Goal: Information Seeking & Learning: Understand process/instructions

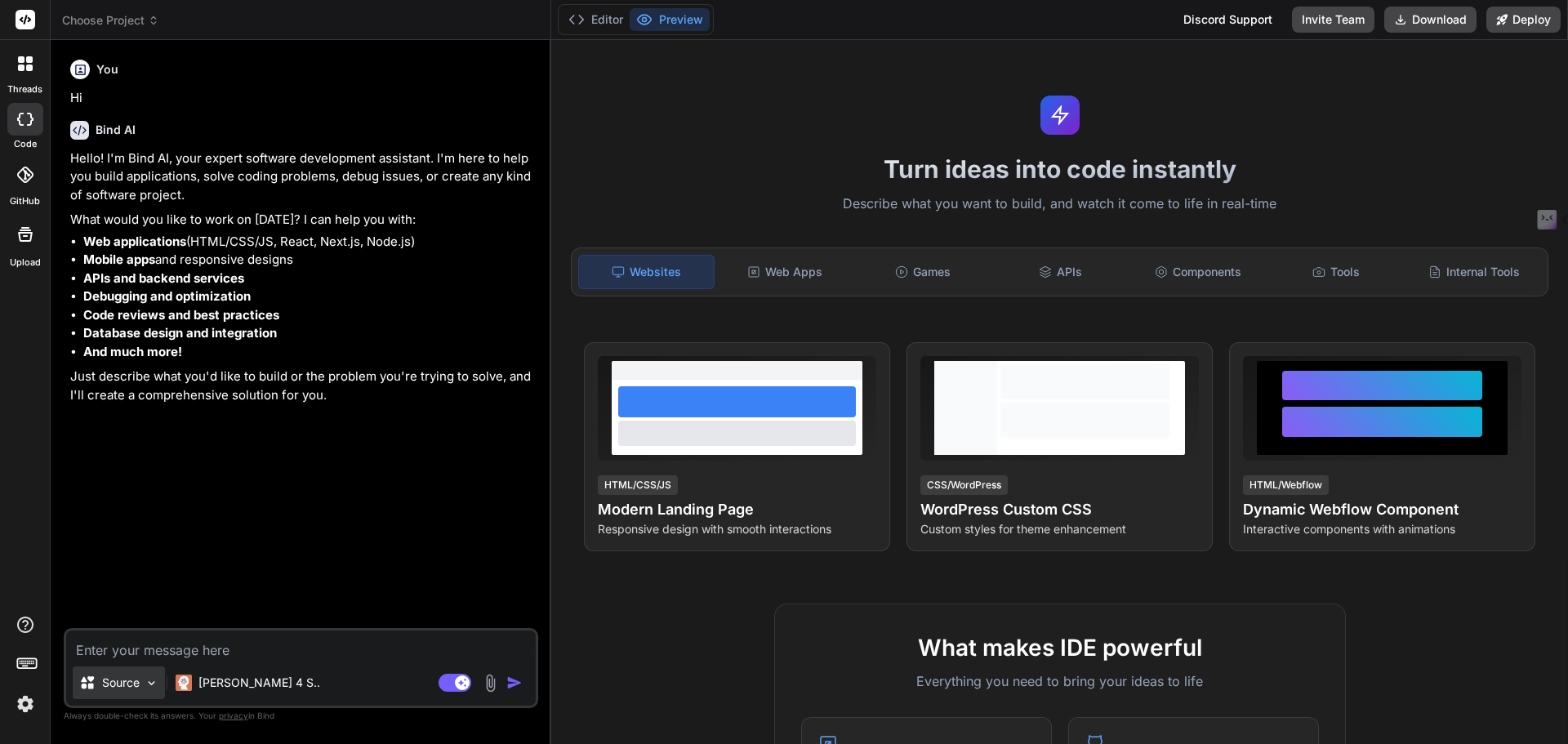
click at [126, 672] on div "Source" at bounding box center [119, 683] width 92 height 33
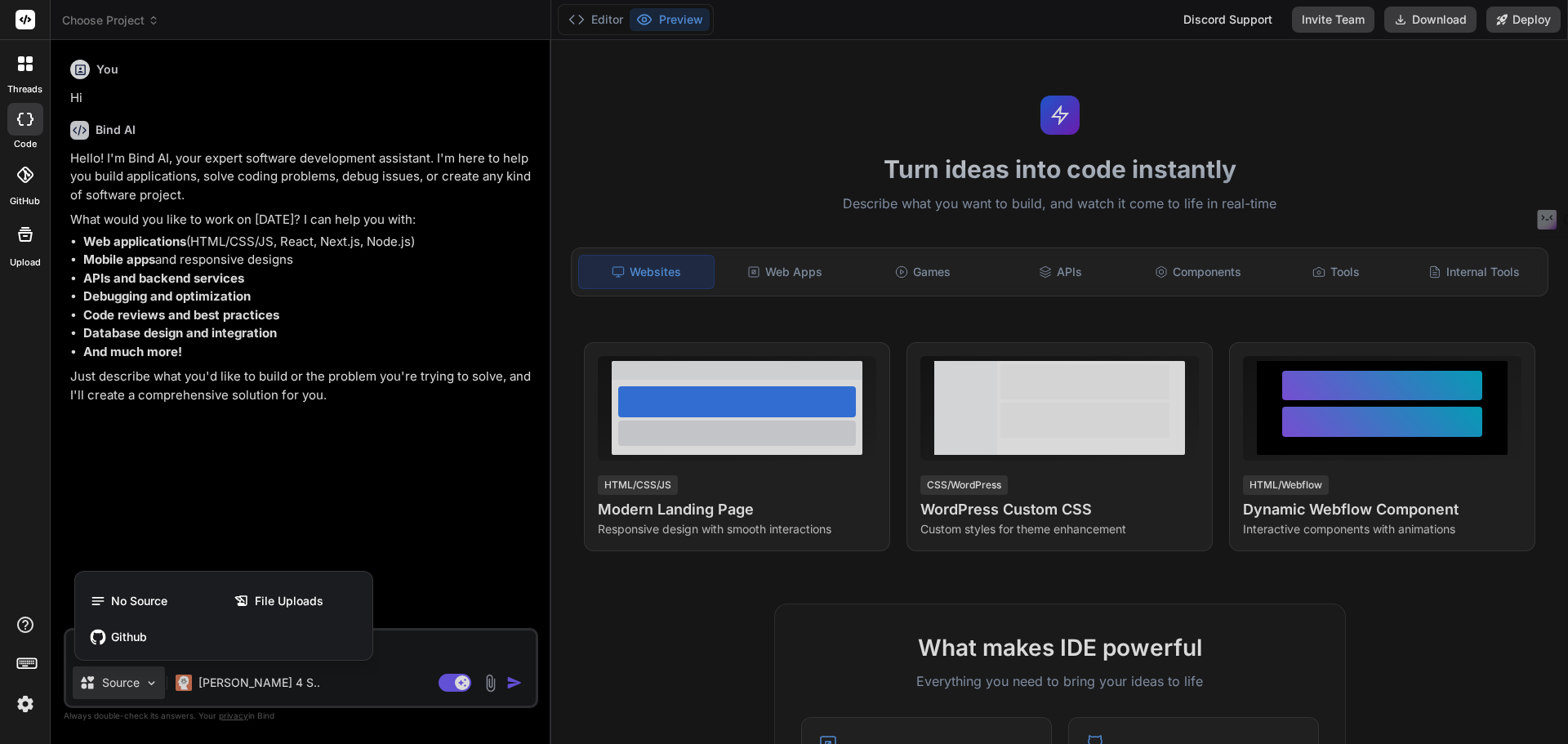
click at [394, 679] on div at bounding box center [784, 372] width 1568 height 744
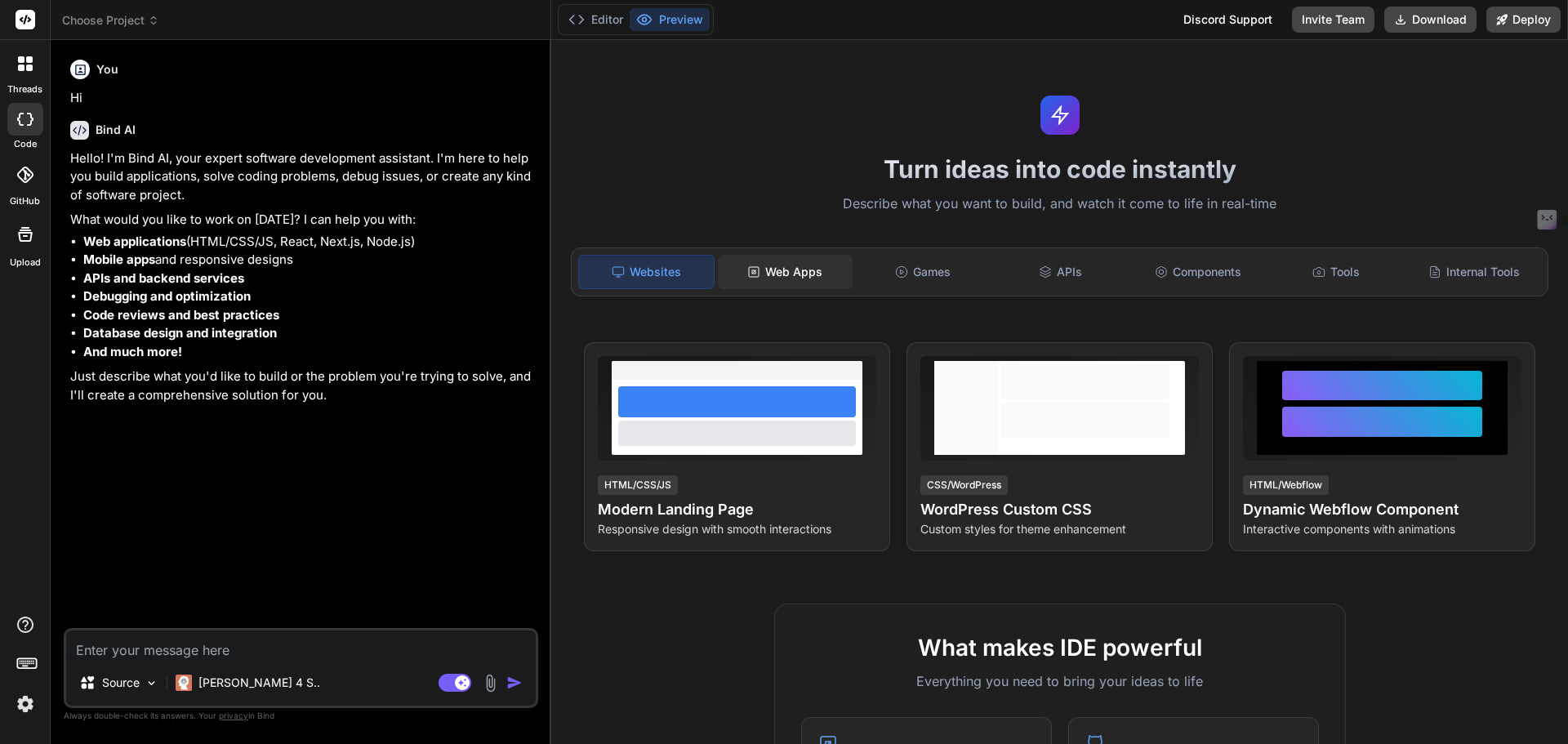
click at [756, 262] on div "Web Apps" at bounding box center [784, 272] width 135 height 34
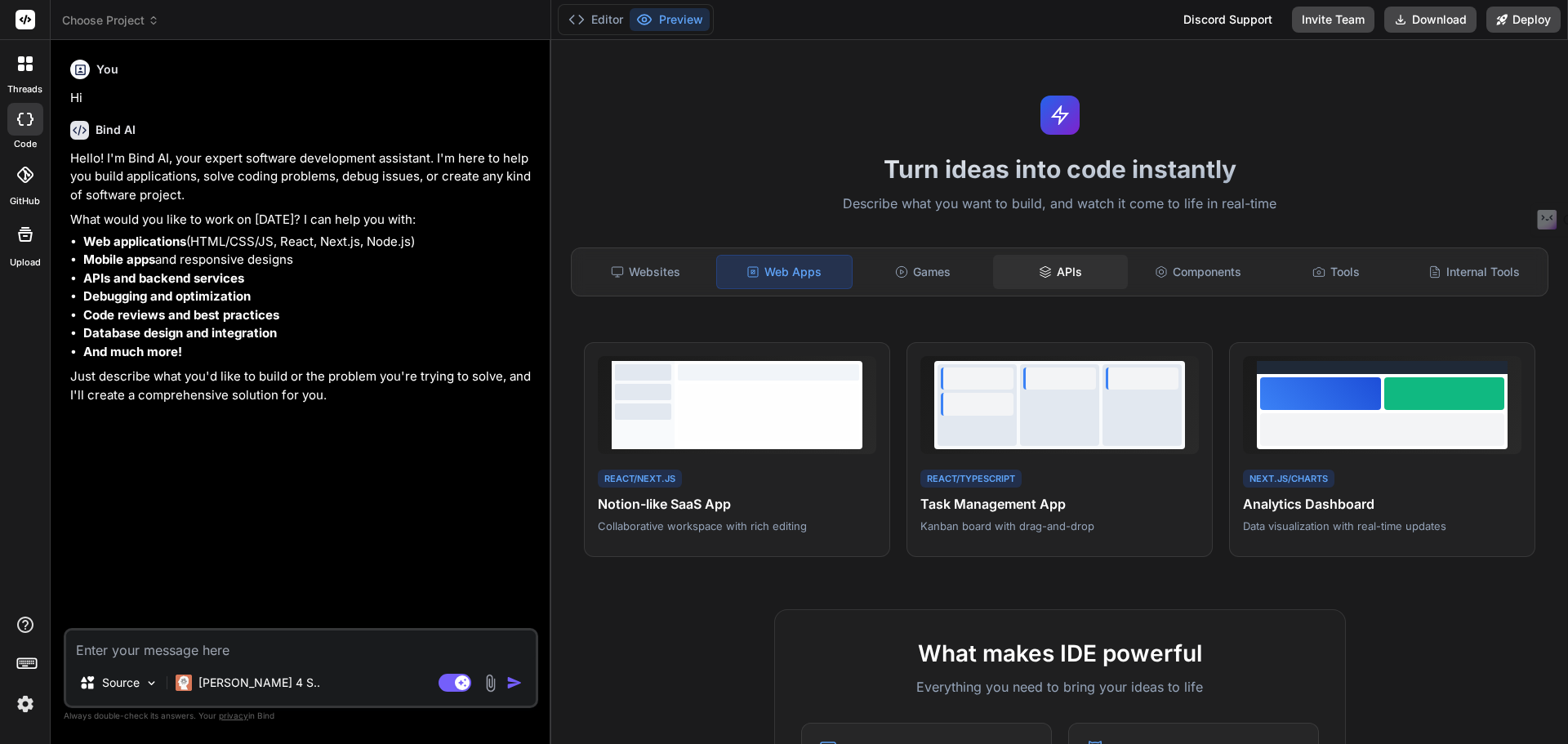
click at [1039, 273] on icon at bounding box center [1045, 272] width 13 height 13
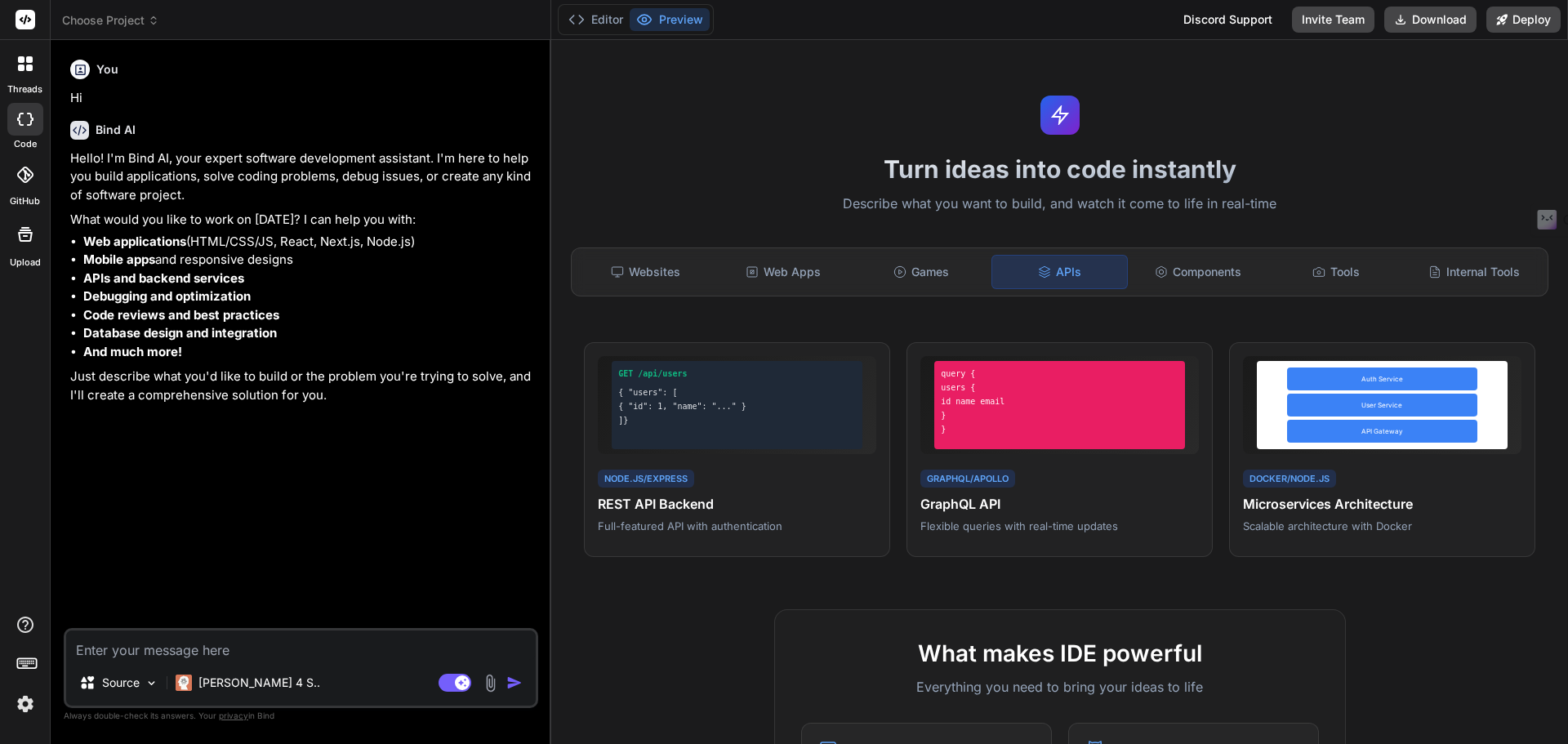
click at [490, 687] on img at bounding box center [491, 683] width 19 height 19
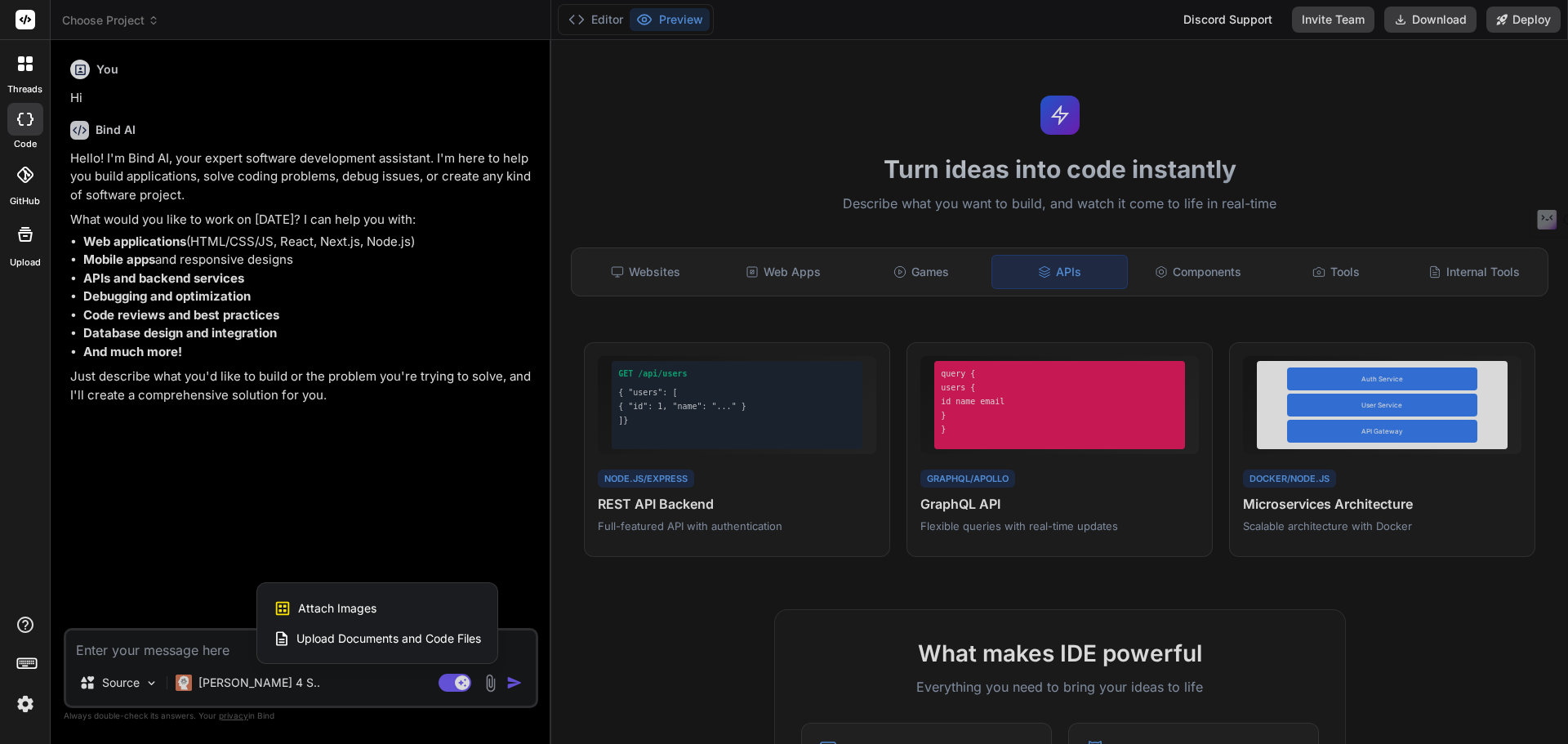
click at [490, 687] on div at bounding box center [784, 372] width 1568 height 744
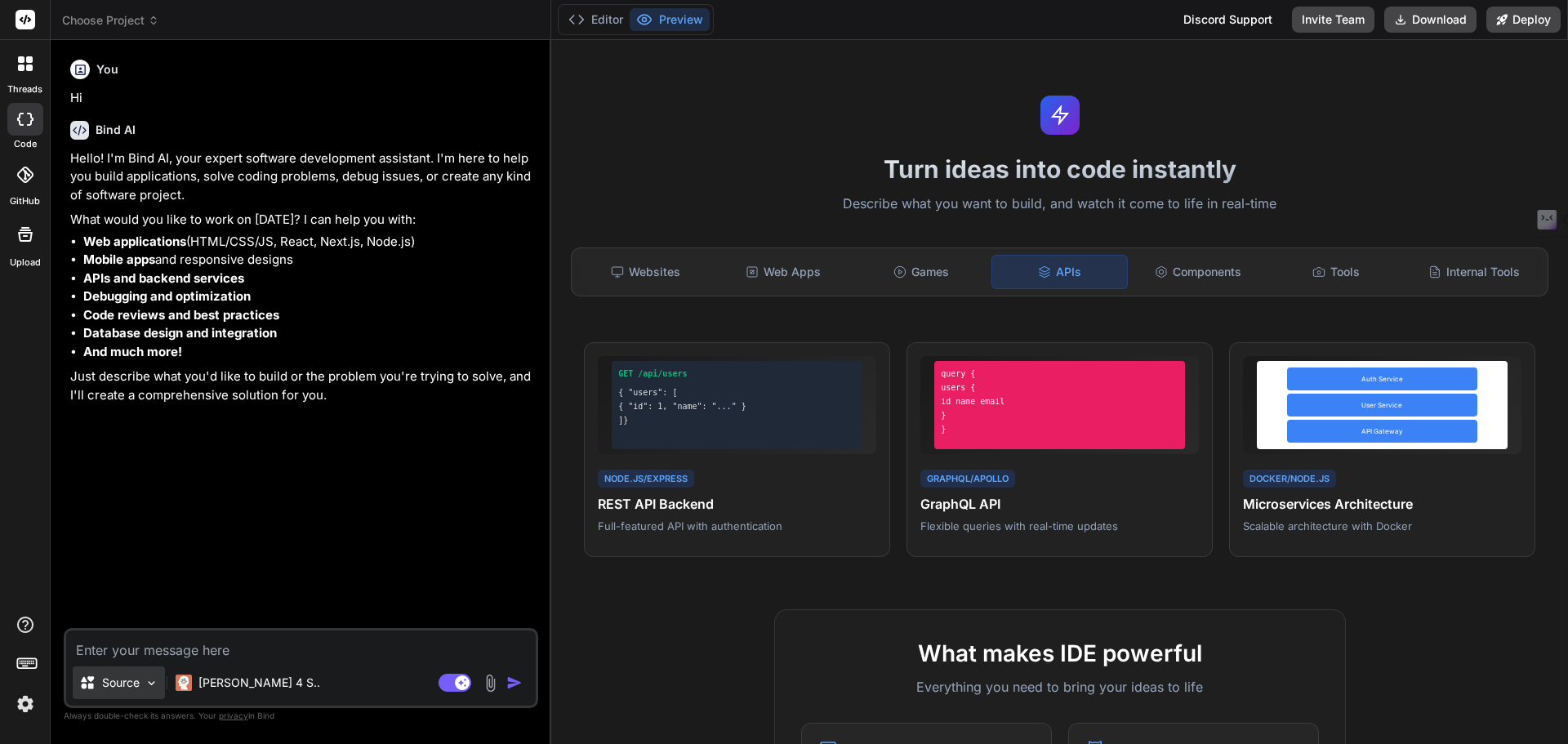
click at [118, 677] on p "Source" at bounding box center [121, 682] width 38 height 16
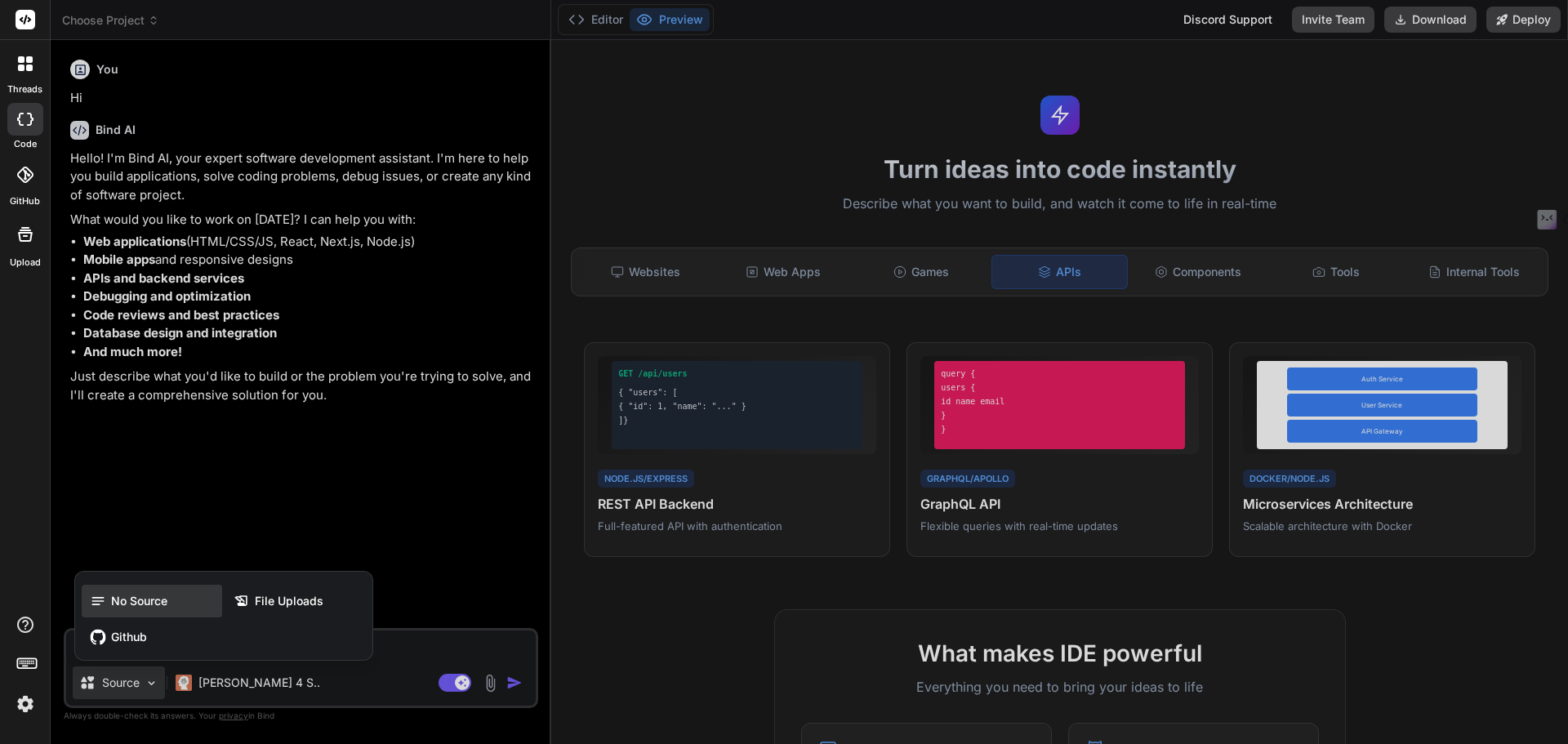
click at [105, 602] on icon at bounding box center [97, 600] width 16 height 16
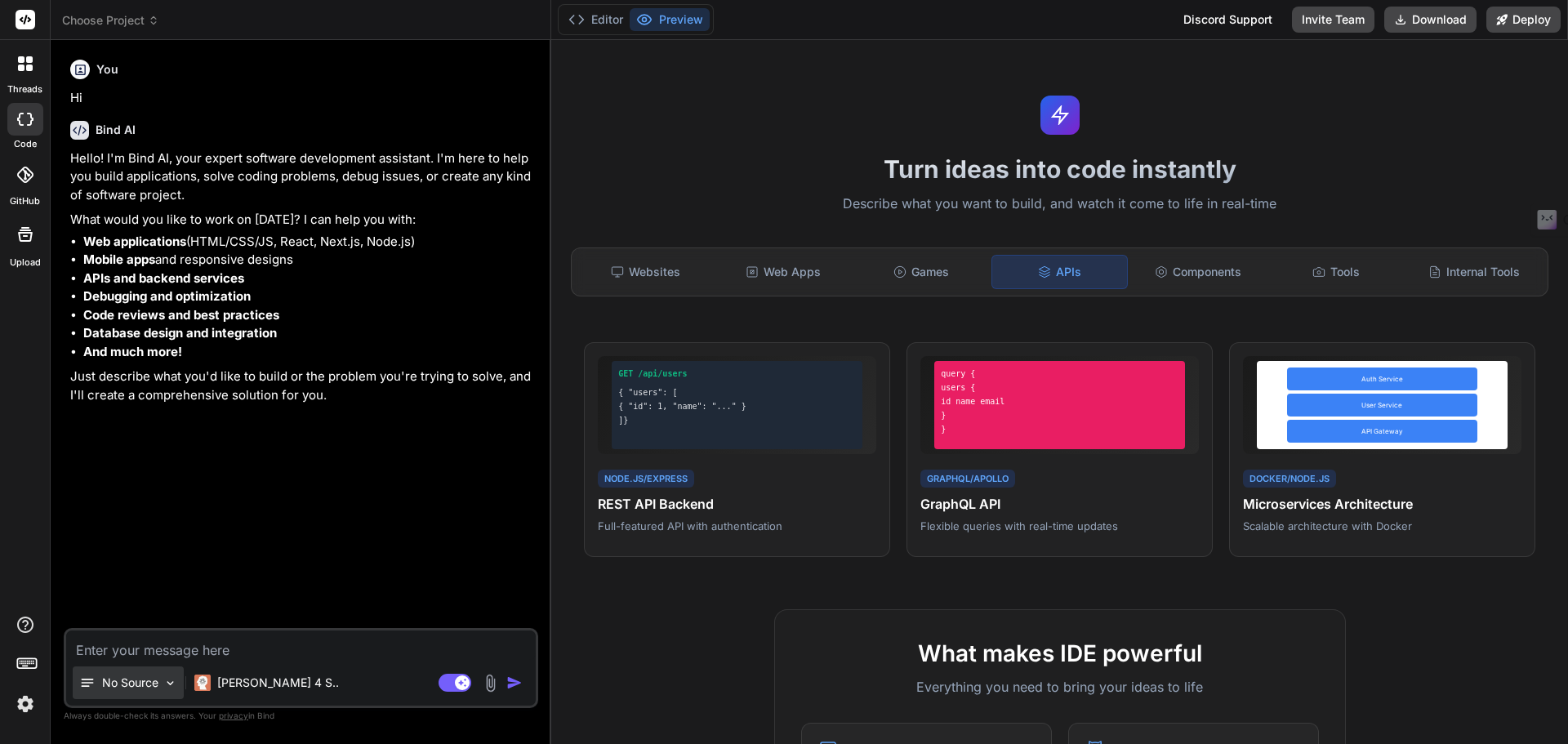
click at [134, 687] on p "No Source" at bounding box center [130, 682] width 57 height 16
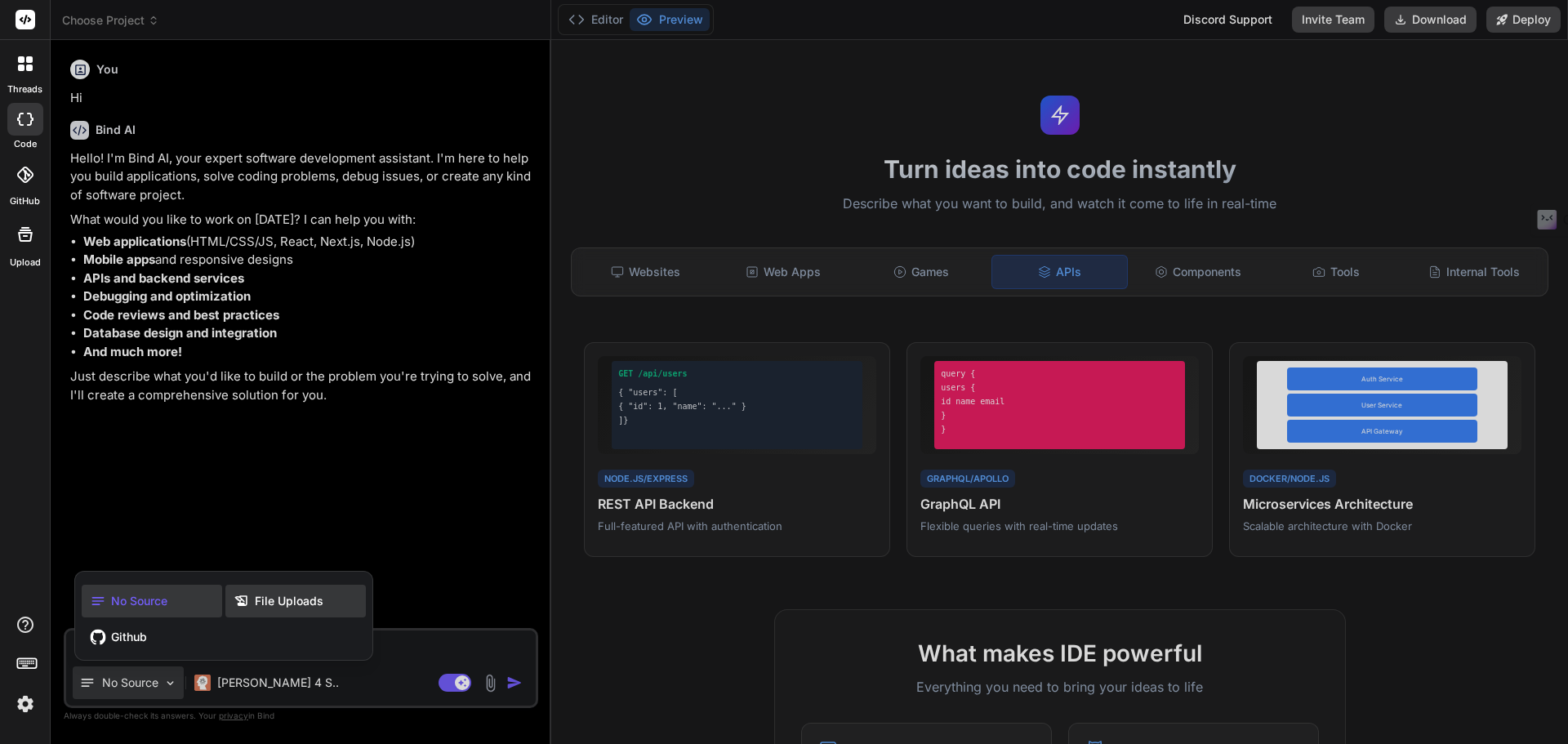
click at [274, 602] on span "File Uploads" at bounding box center [289, 600] width 69 height 16
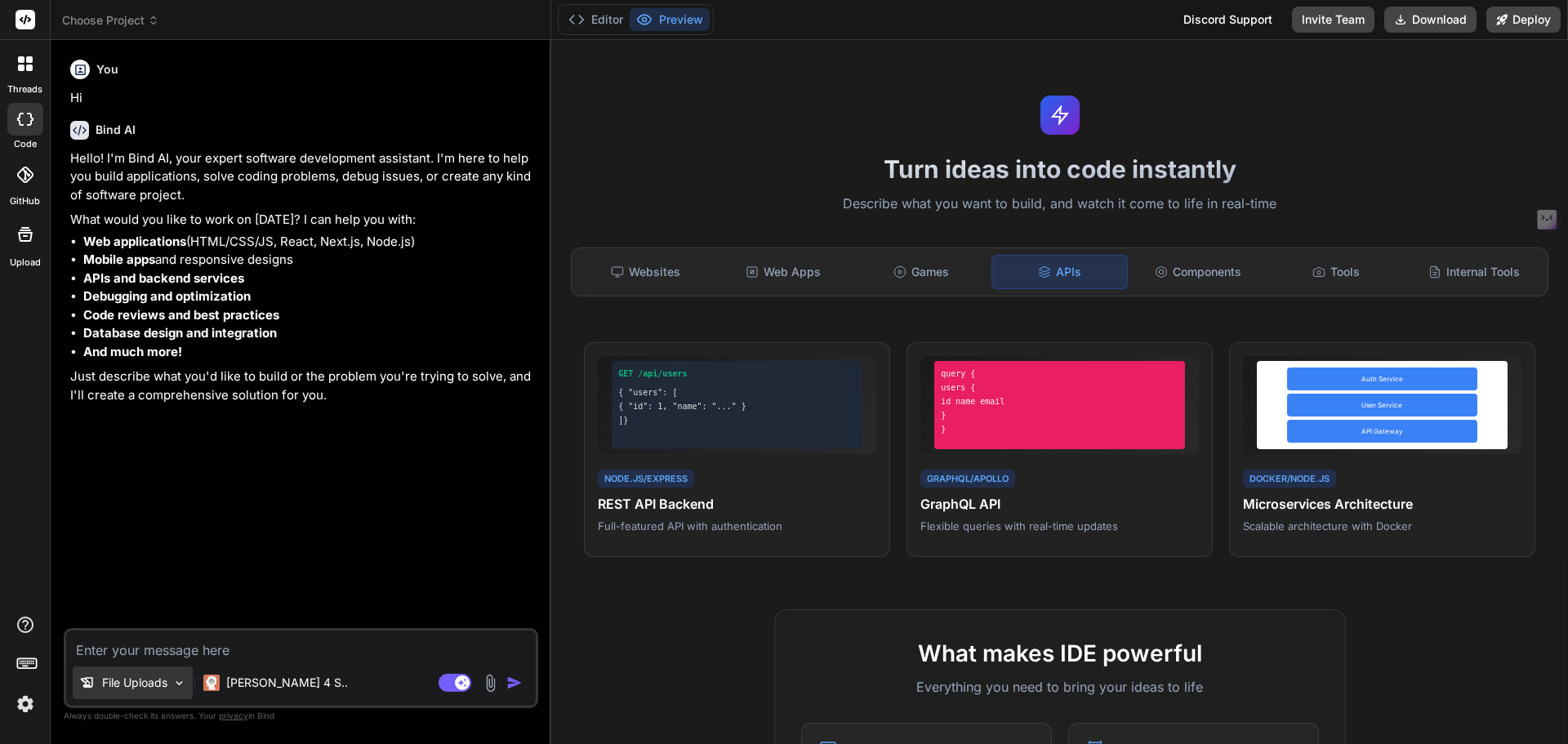
click at [131, 692] on div "File Uploads" at bounding box center [132, 683] width 120 height 33
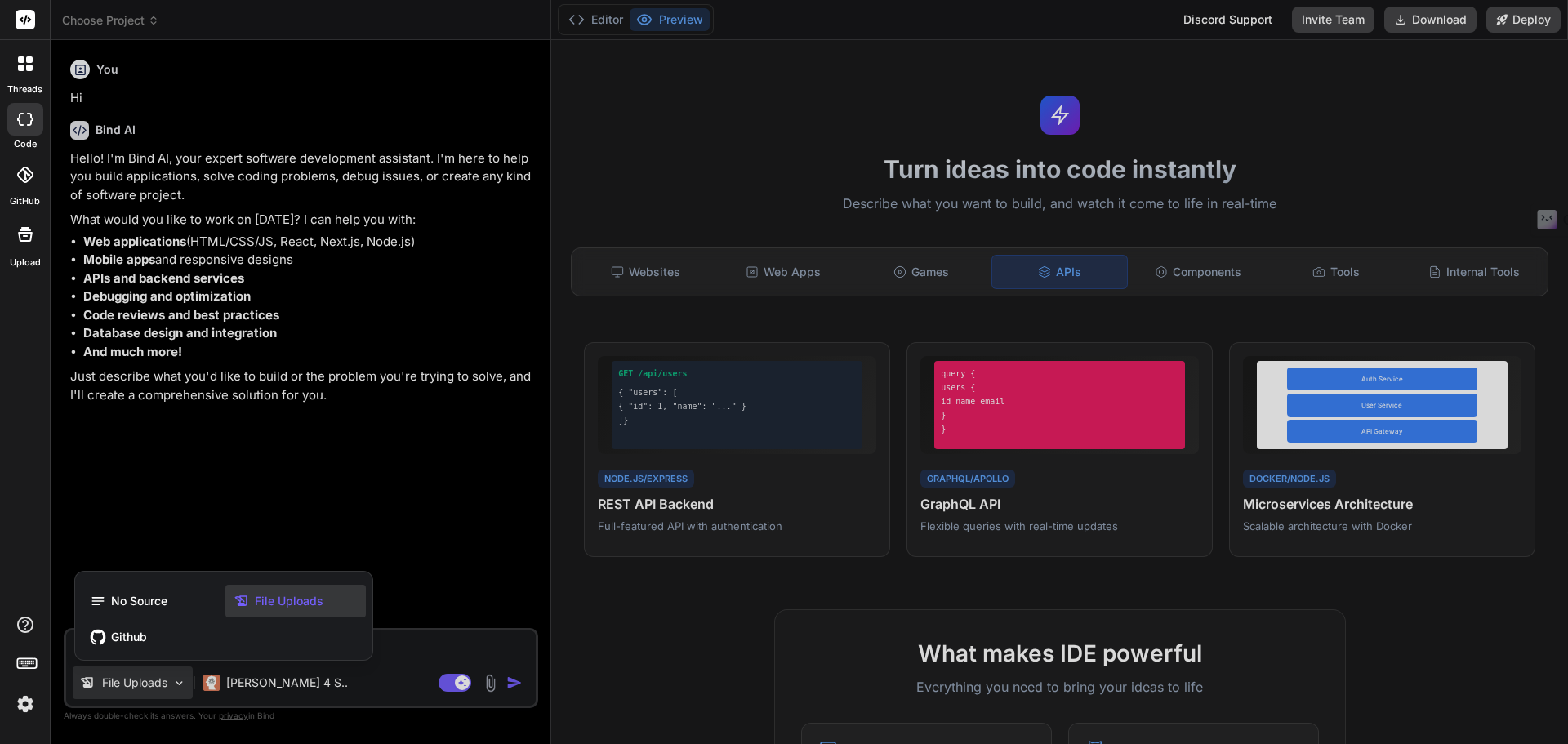
click at [242, 533] on div at bounding box center [784, 372] width 1568 height 744
type textarea "x"
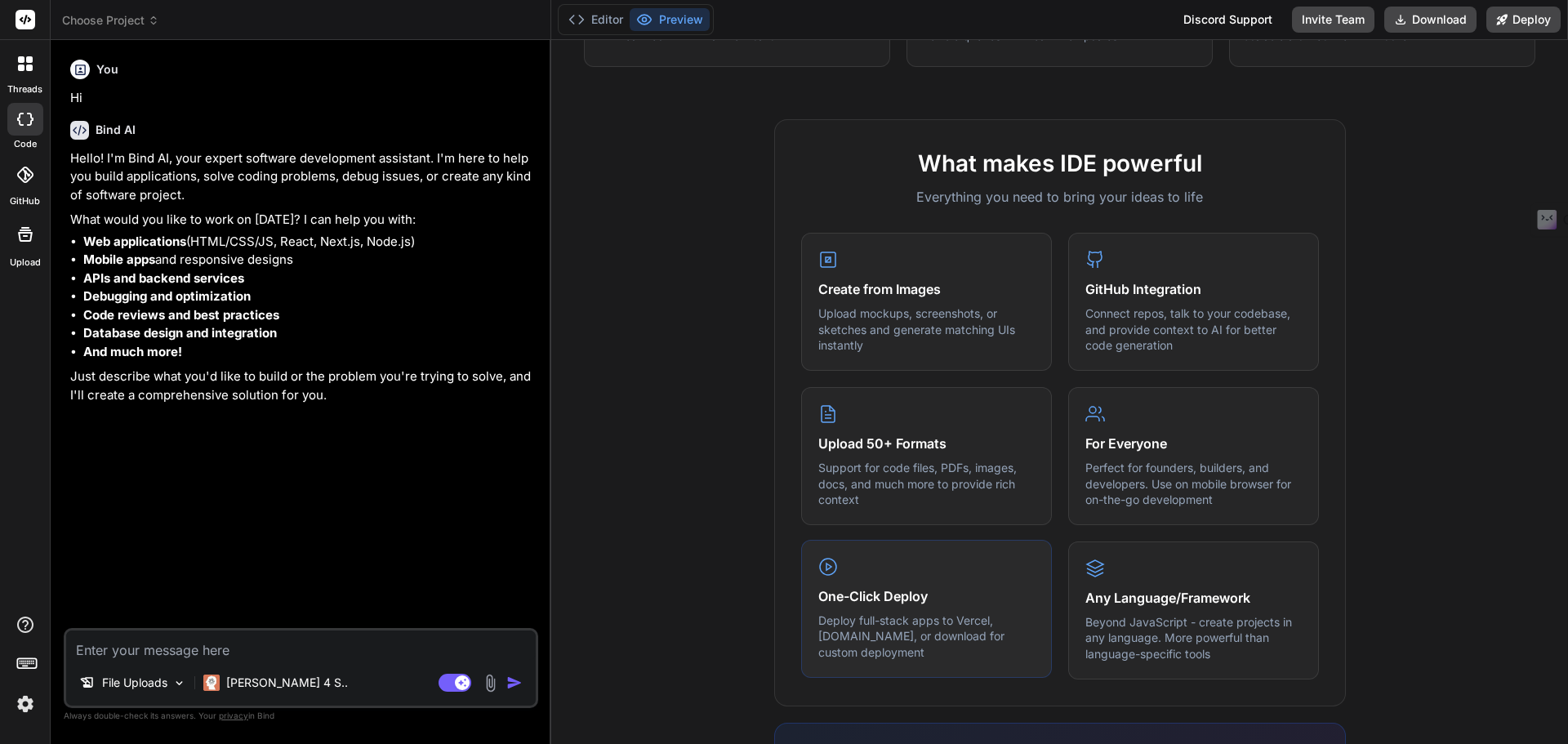
scroll to position [820, 0]
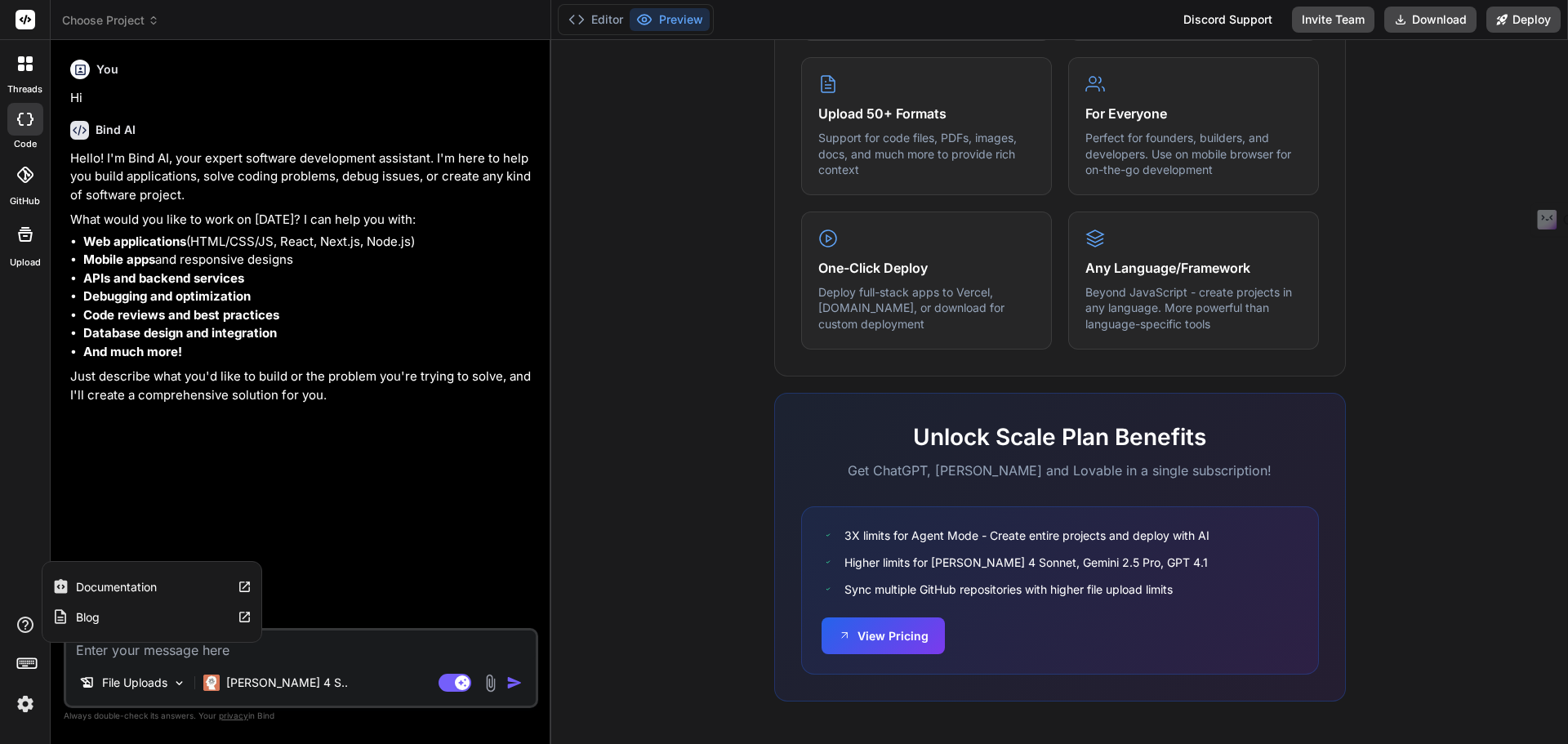
click at [138, 582] on label "Documentation" at bounding box center [117, 587] width 81 height 16
